Goal: Submit feedback/report problem

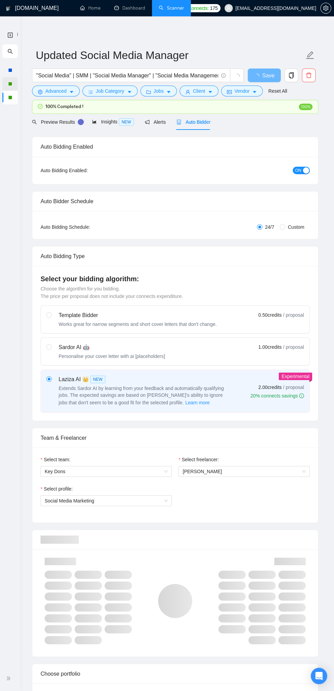
click at [10, 84] on div at bounding box center [10, 84] width 4 height 4
click at [33, 169] on div "Auto Bidding Enabled: ON" at bounding box center [174, 170] width 285 height 27
click at [11, 681] on span "double-right" at bounding box center [9, 678] width 7 height 7
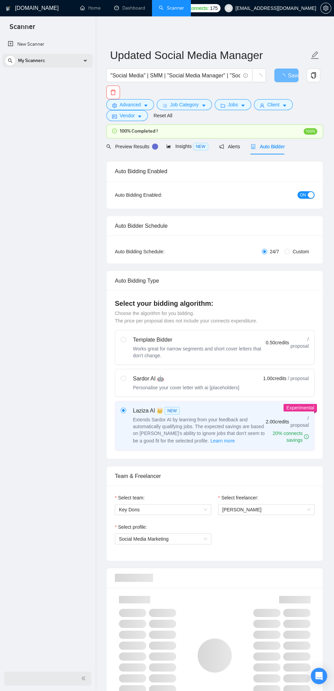
click at [56, 63] on div "My Scanners" at bounding box center [48, 61] width 86 height 14
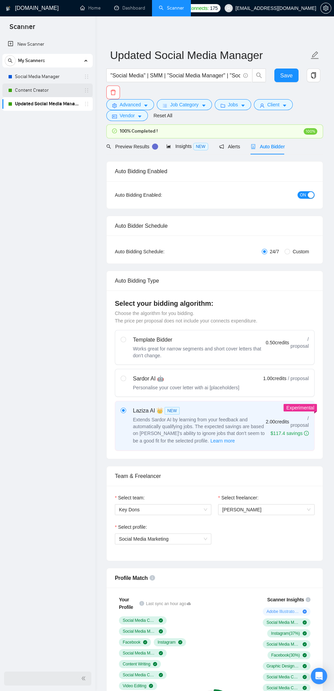
click at [21, 92] on link "Content Creator" at bounding box center [47, 90] width 65 height 14
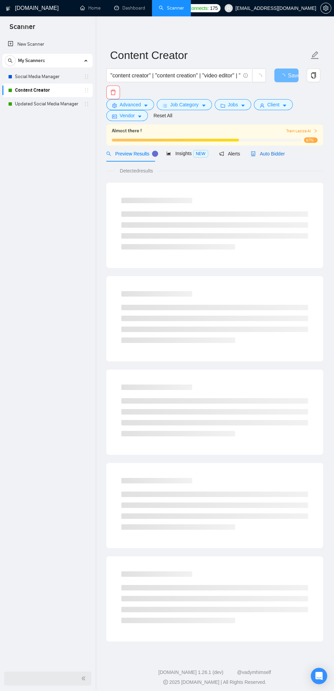
click at [274, 153] on span "Auto Bidder" at bounding box center [268, 153] width 34 height 5
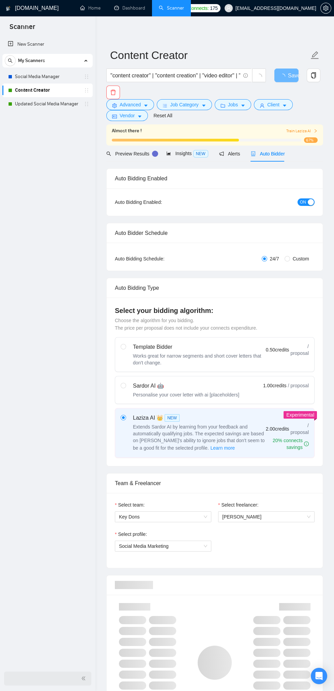
checkbox input "true"
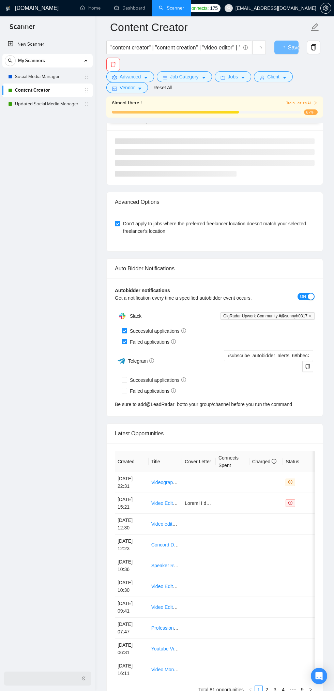
scroll to position [1545, 0]
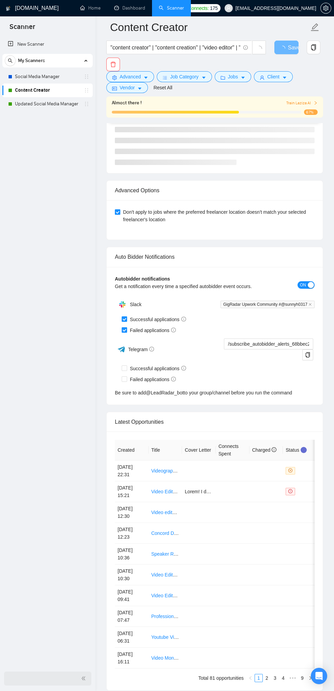
click at [235, 308] on span "GigRadar Upwork Community #@sunnyh0317" at bounding box center [267, 303] width 94 height 7
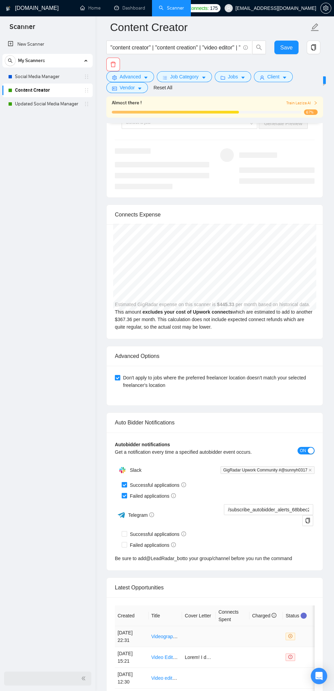
click at [213, 641] on td at bounding box center [199, 636] width 34 height 21
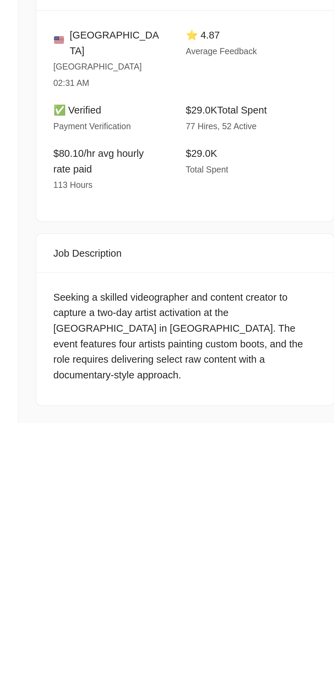
scroll to position [1545, 0]
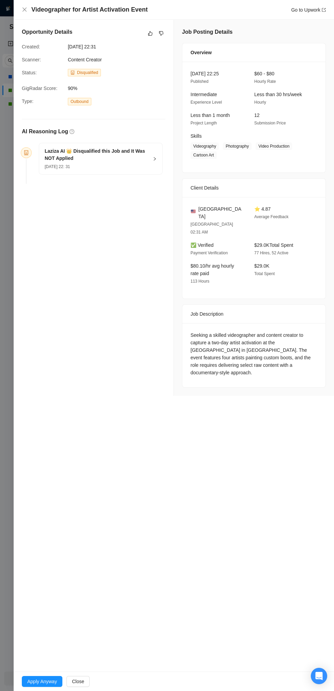
click at [17, 14] on div "Videographer for Artist Activation Event Go to Upwork" at bounding box center [174, 10] width 320 height 20
click at [20, 8] on div "Videographer for Artist Activation Event Go to Upwork" at bounding box center [174, 10] width 320 height 20
click at [25, 10] on icon "close" at bounding box center [24, 9] width 4 height 4
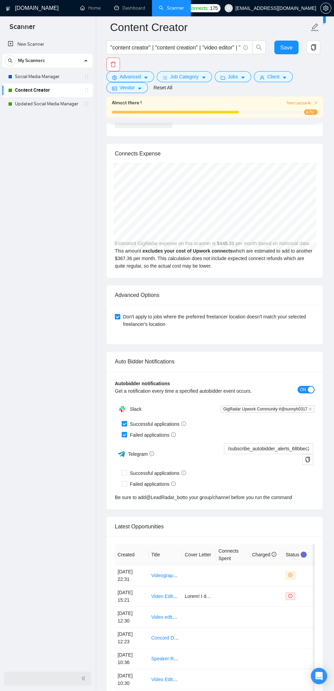
scroll to position [0, 39]
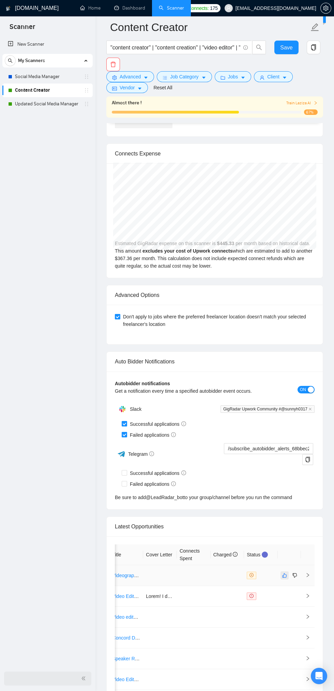
click at [284, 575] on icon "like" at bounding box center [284, 574] width 5 height 5
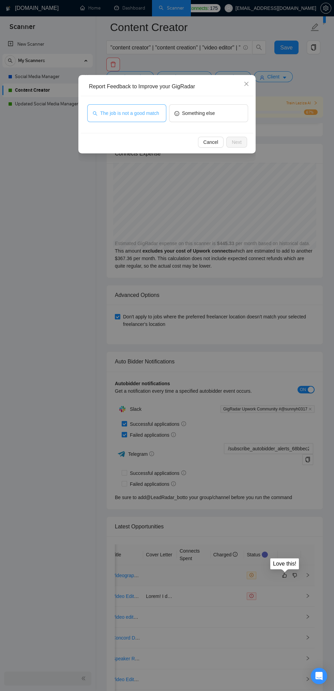
click at [114, 109] on span "The job is not a good match" at bounding box center [129, 112] width 59 height 7
click at [237, 142] on span "Next" at bounding box center [237, 141] width 10 height 7
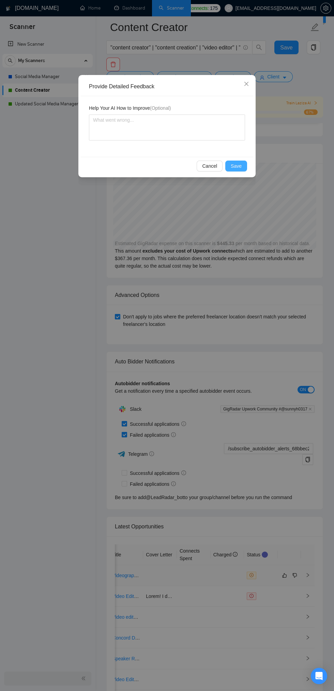
click at [236, 166] on span "Save" at bounding box center [236, 165] width 11 height 7
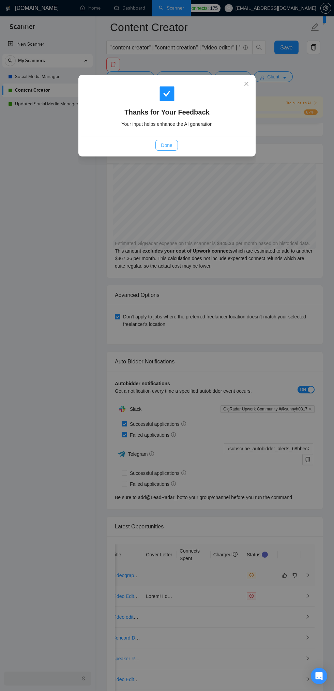
click at [167, 145] on span "Done" at bounding box center [166, 144] width 11 height 7
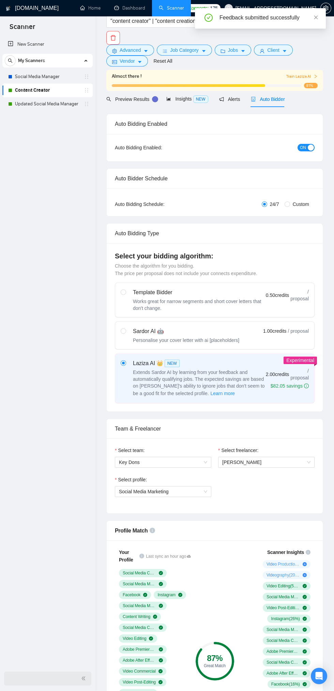
scroll to position [0, 0]
